Goal: Task Accomplishment & Management: Use online tool/utility

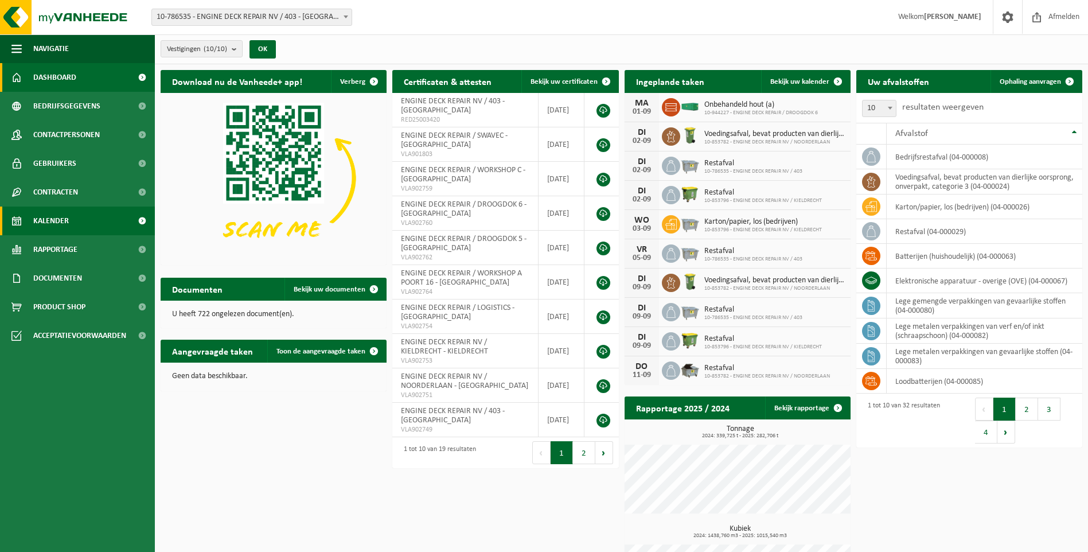
click at [51, 225] on span "Kalender" at bounding box center [51, 220] width 36 height 29
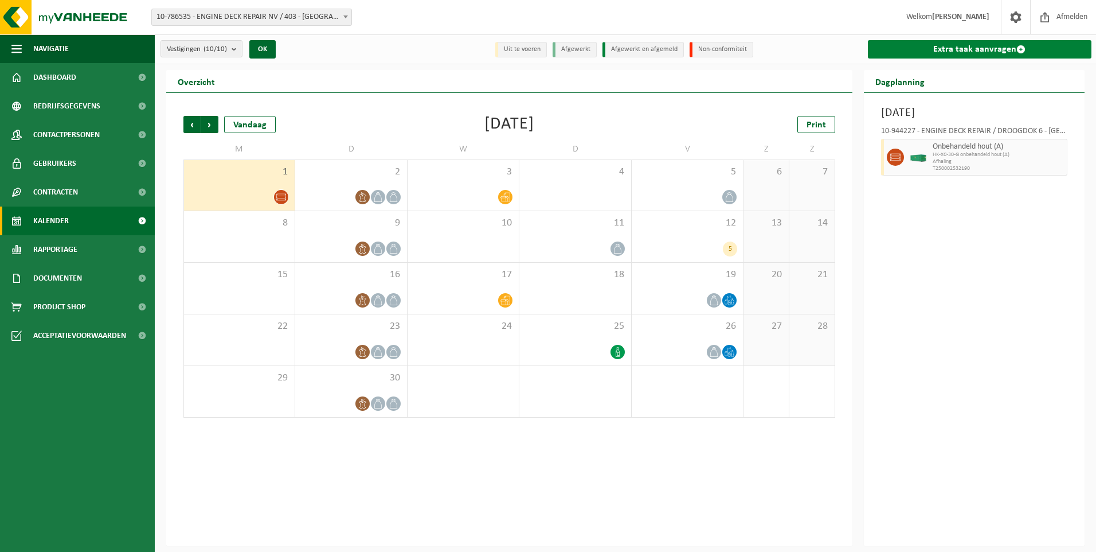
click at [940, 56] on link "Extra taak aanvragen" at bounding box center [980, 49] width 224 height 18
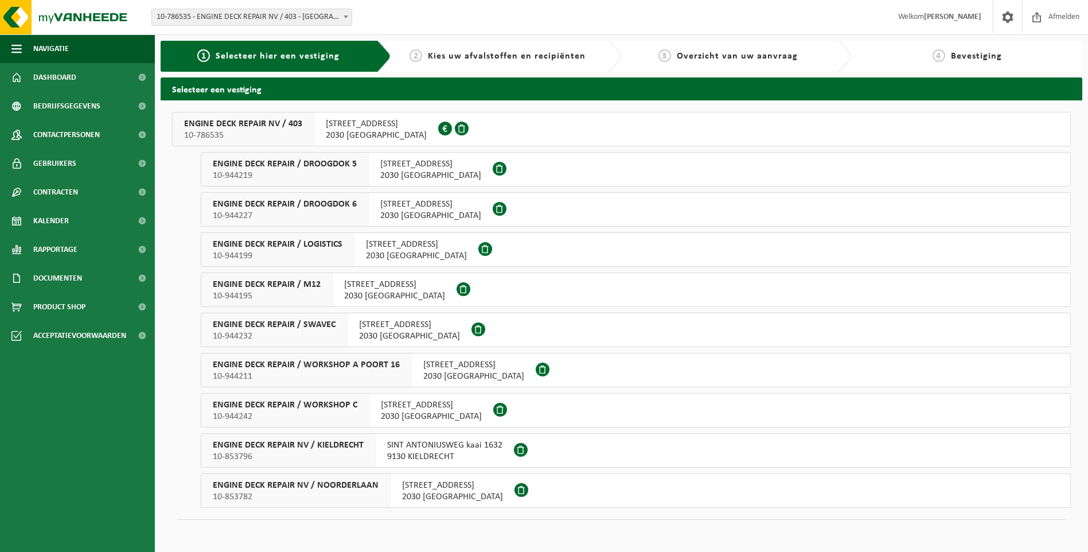
click at [323, 325] on span "ENGINE DECK REPAIR / SWAVEC" at bounding box center [274, 324] width 123 height 11
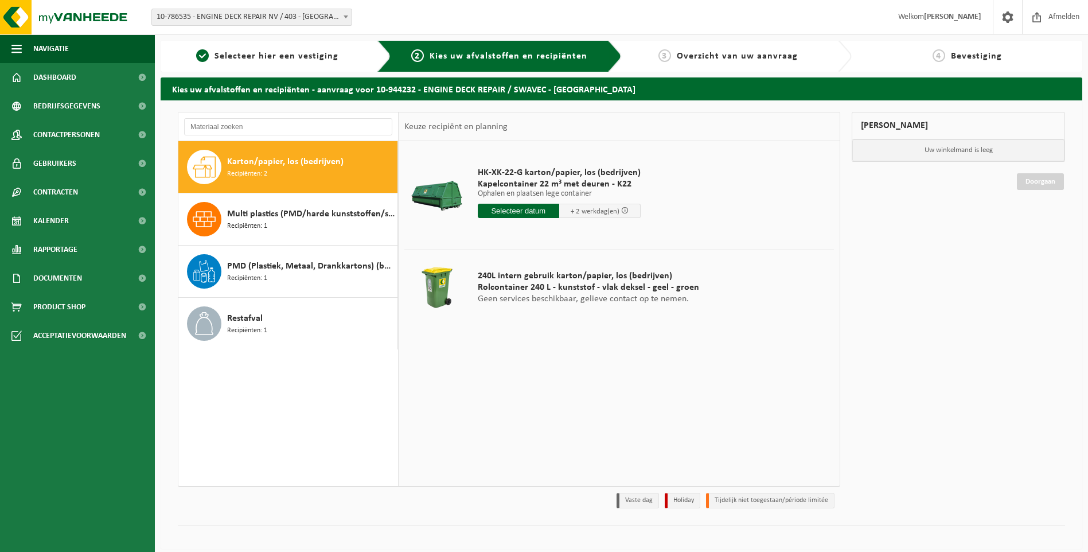
drag, startPoint x: 528, startPoint y: 213, endPoint x: 526, endPoint y: 219, distance: 6.0
click at [528, 213] on input "text" at bounding box center [518, 211] width 81 height 14
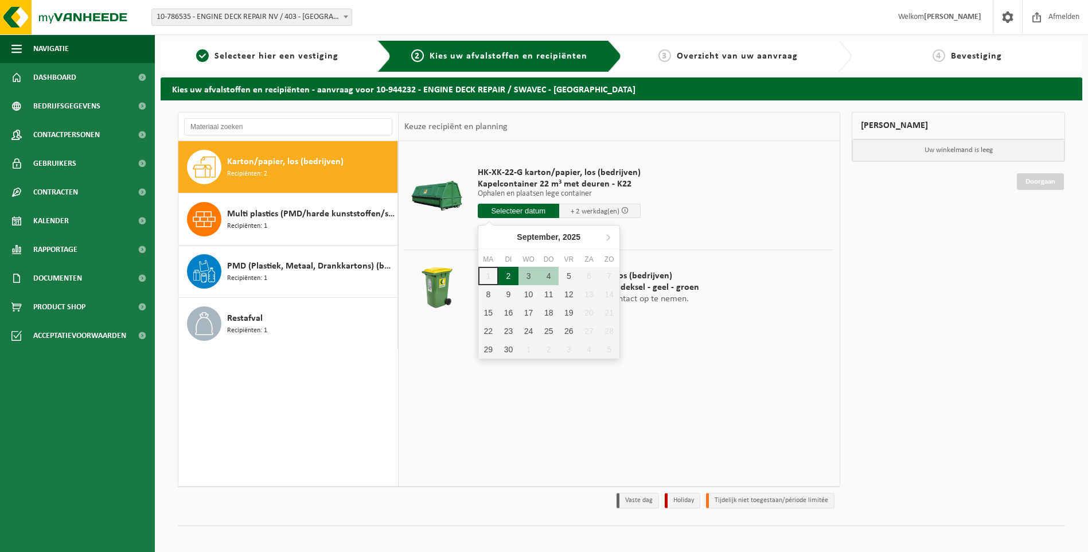
click at [507, 274] on div "2" at bounding box center [508, 276] width 20 height 18
type input "Van 2025-09-02"
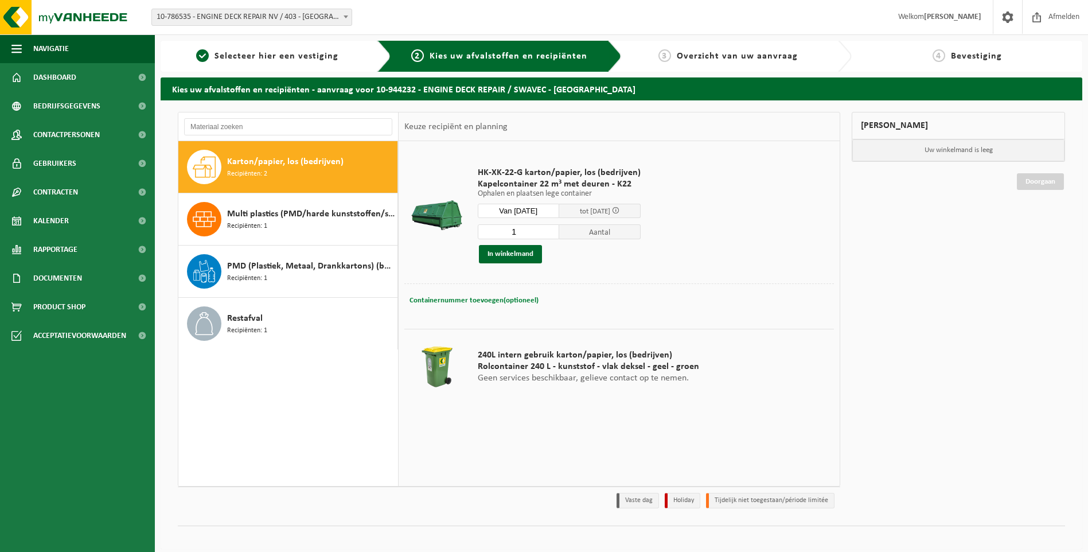
click at [462, 300] on span "Containernummer toevoegen(optioneel)" at bounding box center [473, 299] width 129 height 7
paste input "K22-342"
click at [521, 303] on input "K22-342 ," at bounding box center [553, 299] width 209 height 15
paste input "located near gate 5"
type input "K22-342 , located near gate 5"
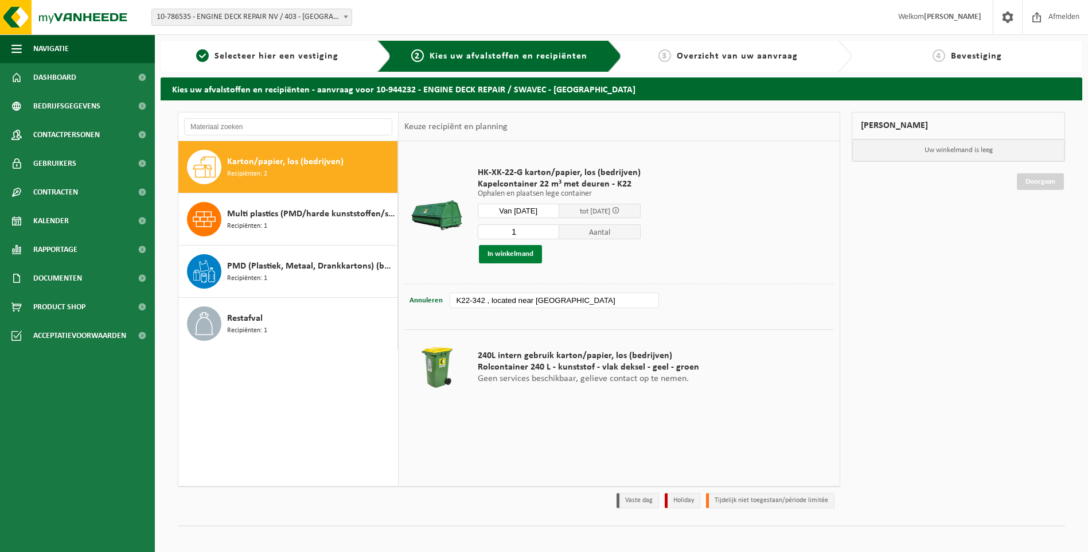
click at [525, 252] on button "In winkelmand" at bounding box center [510, 254] width 63 height 18
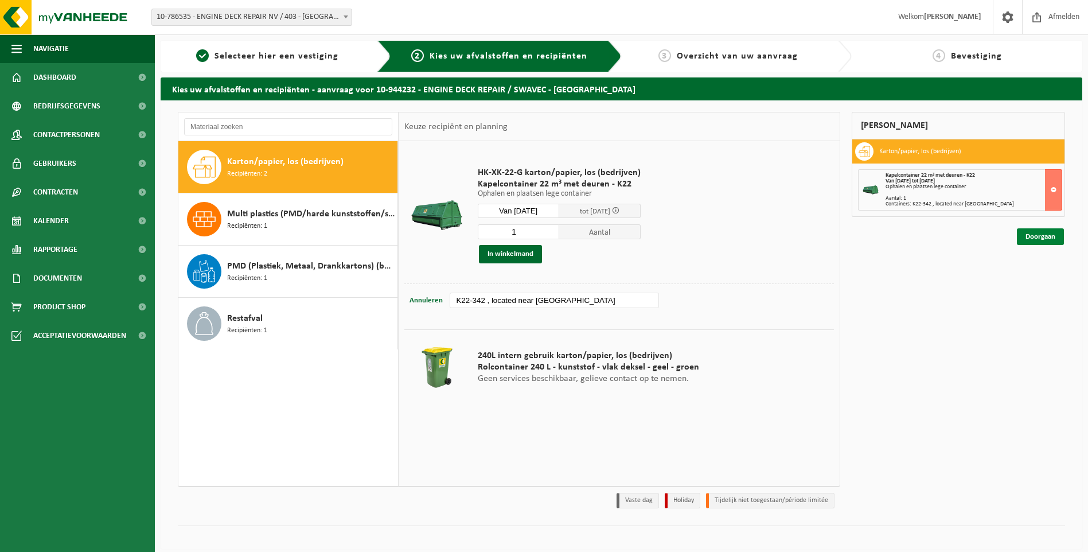
click at [1041, 244] on link "Doorgaan" at bounding box center [1040, 236] width 47 height 17
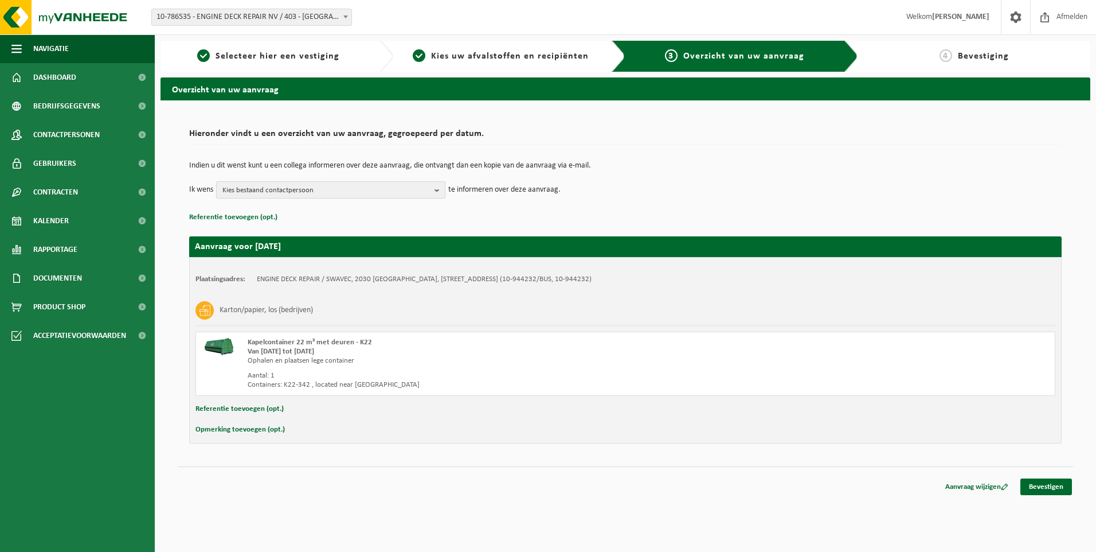
click at [267, 195] on span "Kies bestaand contactpersoon" at bounding box center [326, 190] width 208 height 17
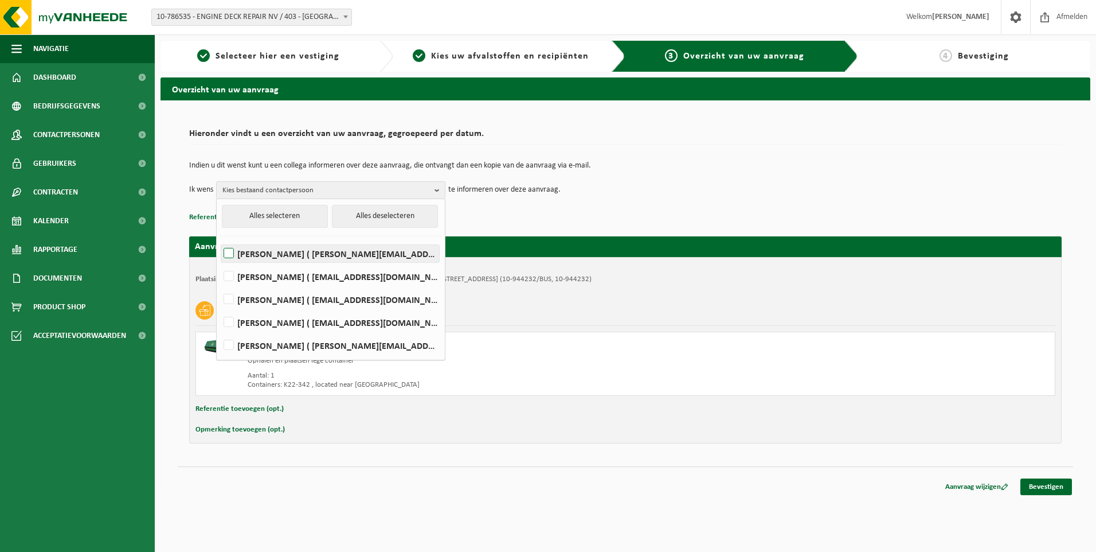
click at [252, 257] on label "[PERSON_NAME] ( [PERSON_NAME][EMAIL_ADDRESS][PERSON_NAME][DOMAIN_NAME] )" at bounding box center [330, 253] width 218 height 17
click at [220, 239] on input "[PERSON_NAME] ( [PERSON_NAME][EMAIL_ADDRESS][PERSON_NAME][DOMAIN_NAME] )" at bounding box center [219, 239] width 1 height 1
checkbox input "true"
drag, startPoint x: 256, startPoint y: 272, endPoint x: 255, endPoint y: 280, distance: 8.1
click at [256, 273] on label "LIEVEN GILLIS ( lieven@consultes.be )" at bounding box center [330, 276] width 218 height 17
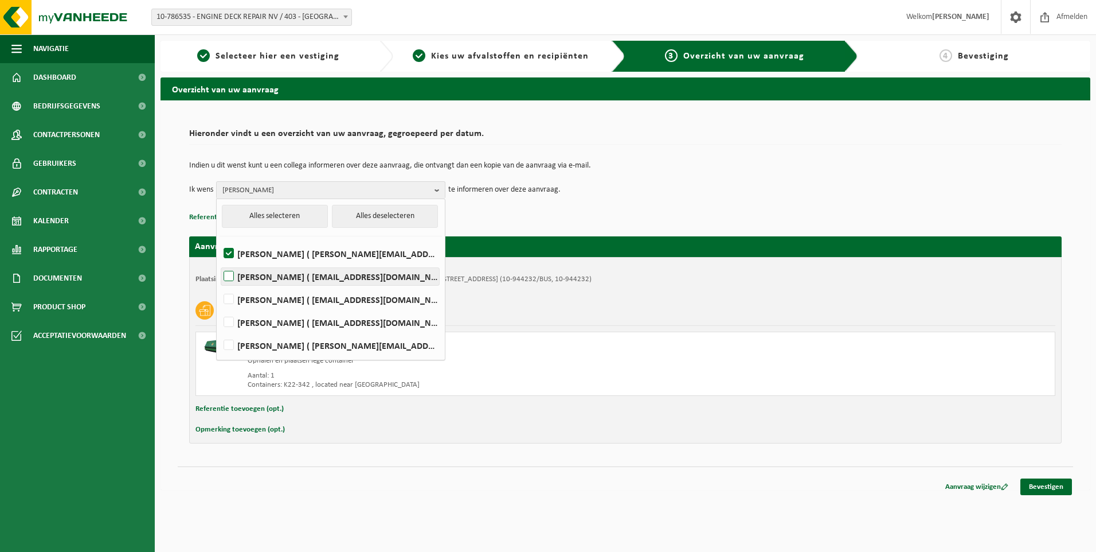
click at [220, 262] on input "LIEVEN GILLIS ( lieven@consultes.be )" at bounding box center [219, 261] width 1 height 1
checkbox input "true"
click at [257, 292] on label "FRÉDÉRIC LYTENS ( flytens@edr-antwerp.eu )" at bounding box center [330, 299] width 218 height 17
click at [220, 285] on input "FRÉDÉRIC LYTENS ( flytens@edr-antwerp.eu )" at bounding box center [219, 284] width 1 height 1
checkbox input "true"
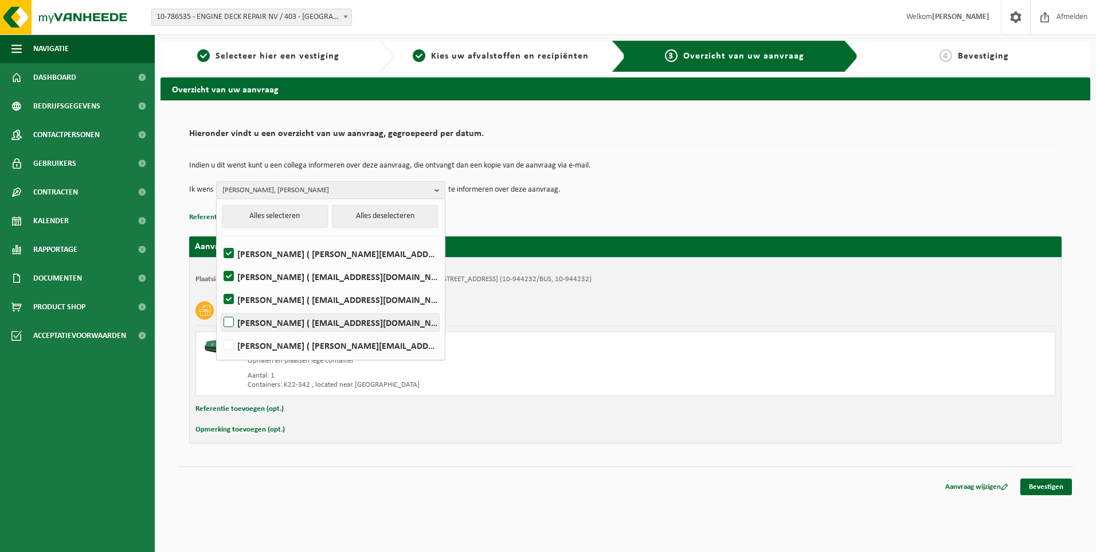
click at [317, 318] on label "Slawomir Madej ( smadej@edr-antwerp.eu )" at bounding box center [330, 322] width 218 height 17
click at [220, 308] on input "Slawomir Madej ( smadej@edr-antwerp.eu )" at bounding box center [219, 307] width 1 height 1
checkbox input "true"
click at [853, 219] on p "Referentie toevoegen (opt.)" at bounding box center [625, 217] width 873 height 15
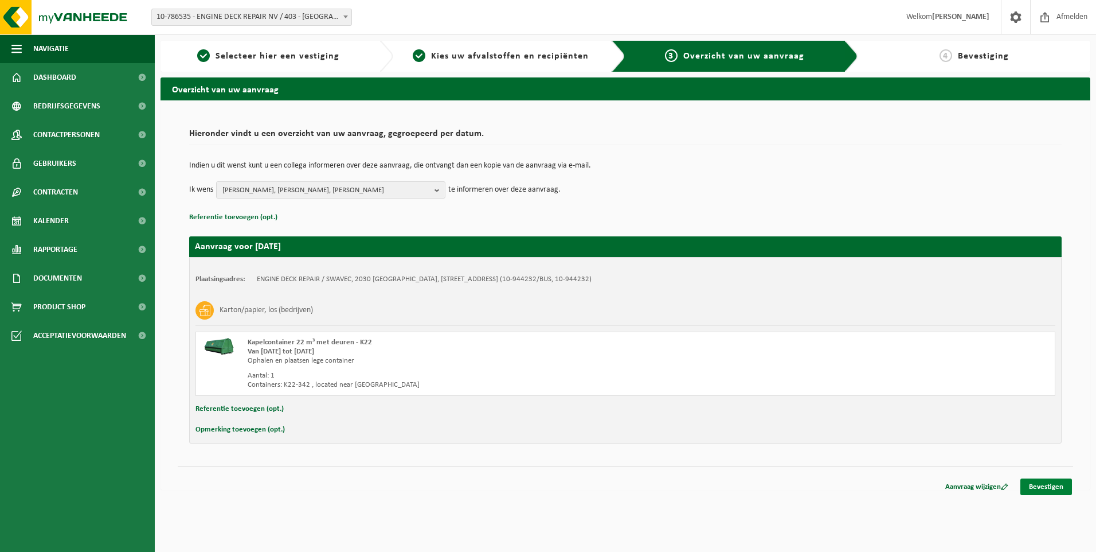
click at [1044, 485] on link "Bevestigen" at bounding box center [1047, 486] width 52 height 17
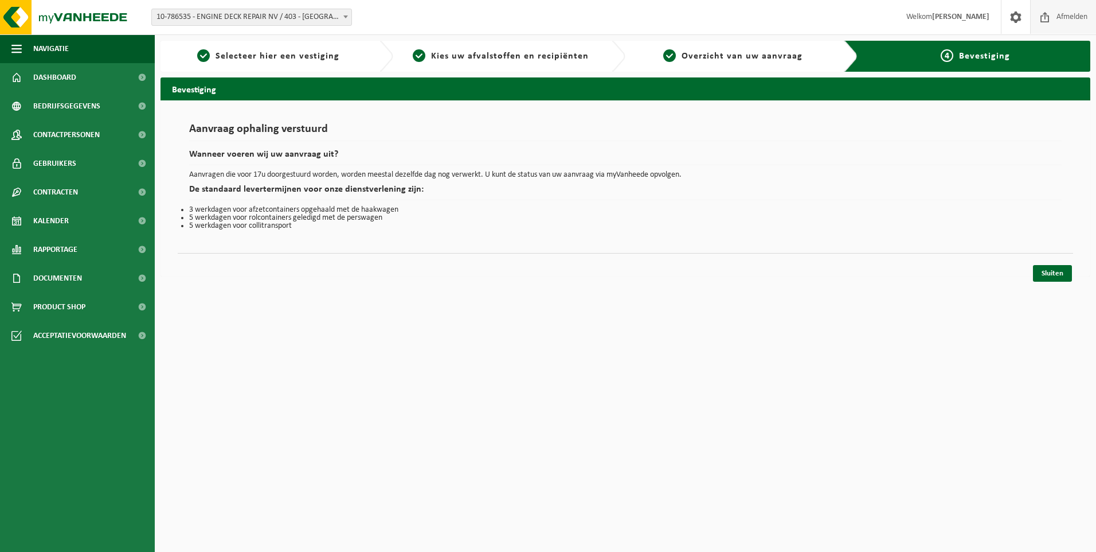
click at [1070, 10] on span "Afmelden" at bounding box center [1072, 17] width 37 height 34
